Goal: Transaction & Acquisition: Purchase product/service

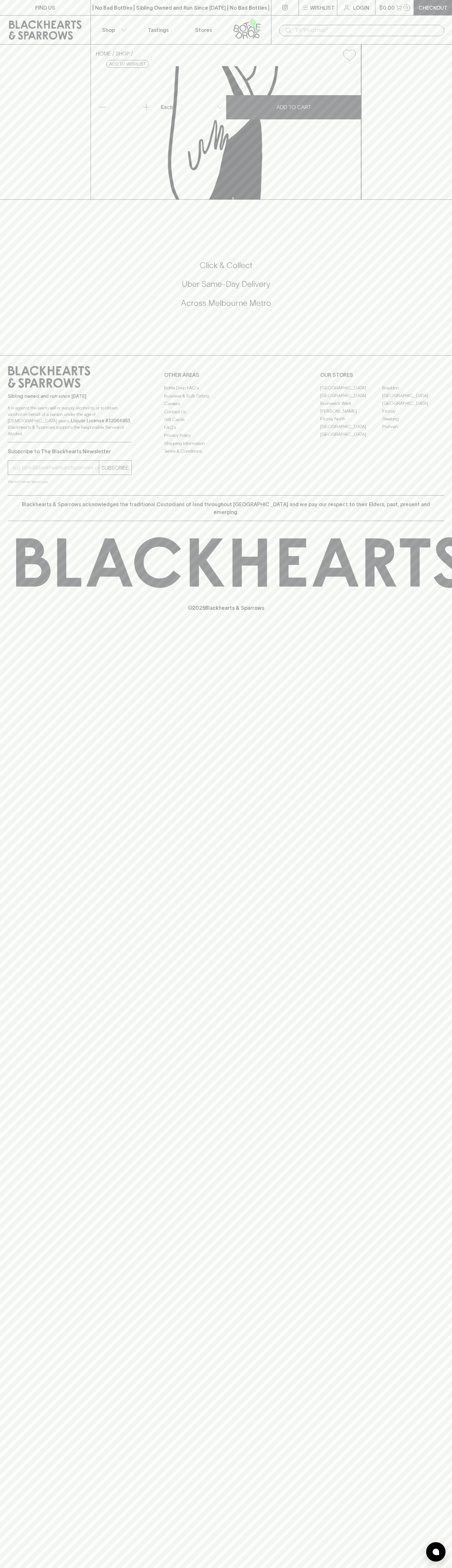
click at [408, 14] on button "$0.00 0" at bounding box center [394, 7] width 38 height 15
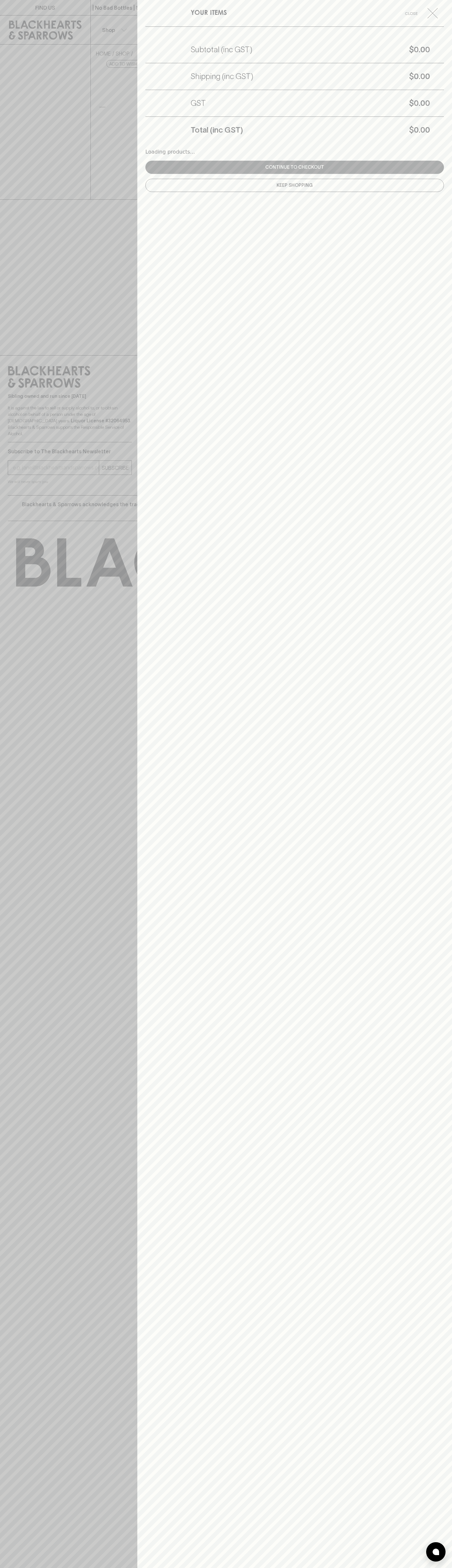
click at [81, 1568] on html "FIND US | No Bad Bottles | Sibling Owned and Run Since [DATE] | No Bad Bottles …" at bounding box center [226, 784] width 452 height 1568
click at [19, 184] on div at bounding box center [226, 784] width 452 height 1568
